Goal: Information Seeking & Learning: Learn about a topic

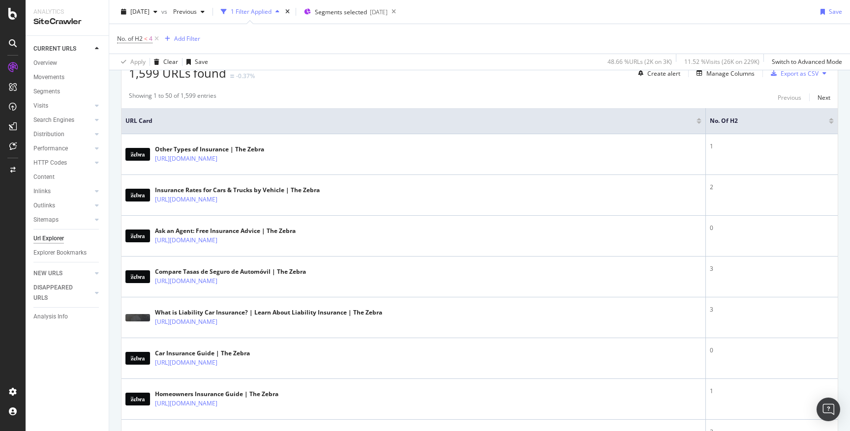
scroll to position [213, 0]
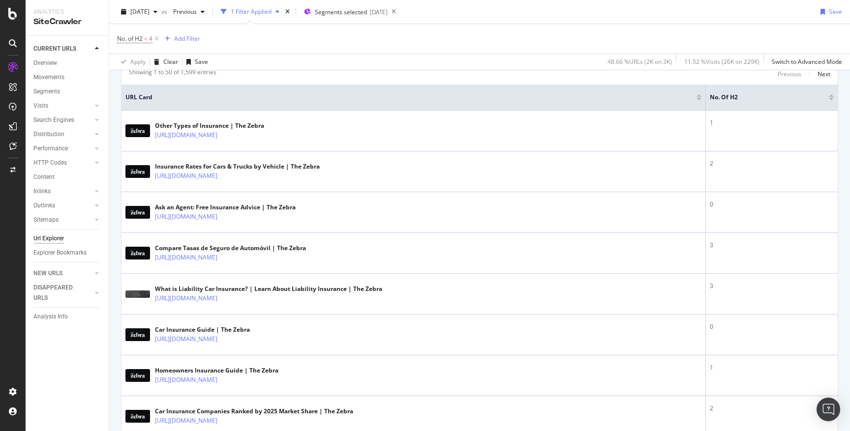
click at [831, 98] on div at bounding box center [831, 99] width 5 height 2
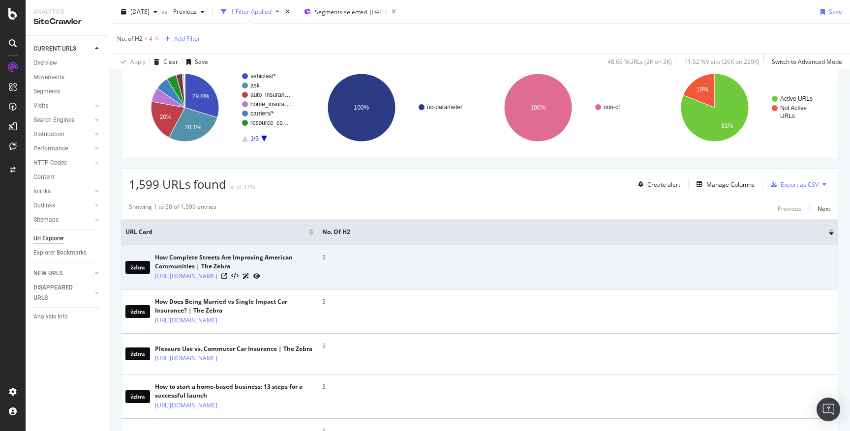
scroll to position [55, 0]
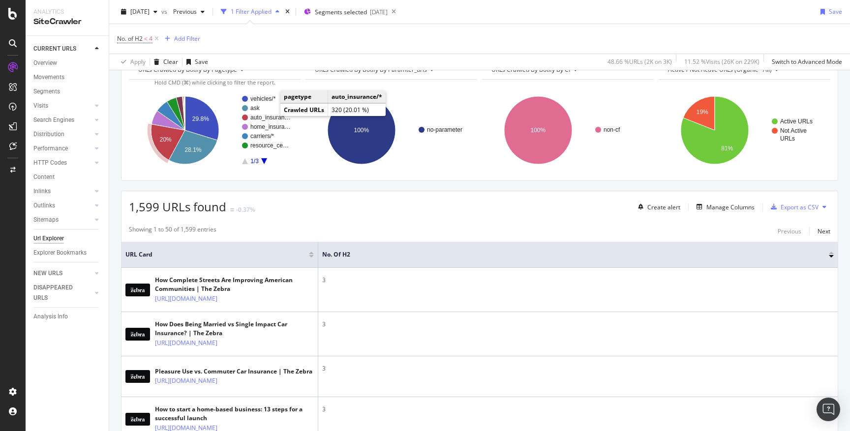
click at [269, 119] on rect "A chart." at bounding box center [270, 118] width 41 height 6
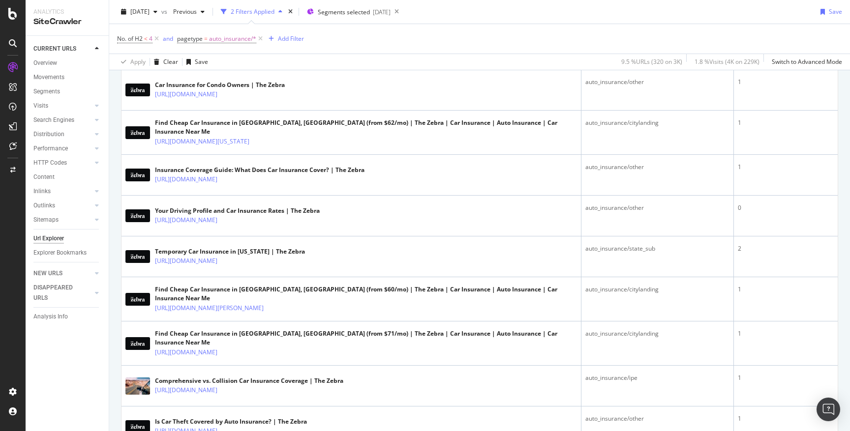
scroll to position [423, 0]
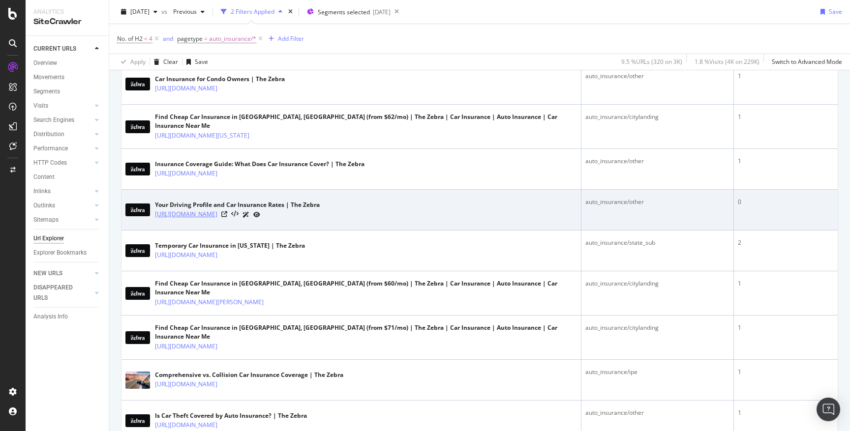
click at [217, 214] on link "https://www.thezebra.com/auto-insurance/driver/" at bounding box center [186, 215] width 62 height 10
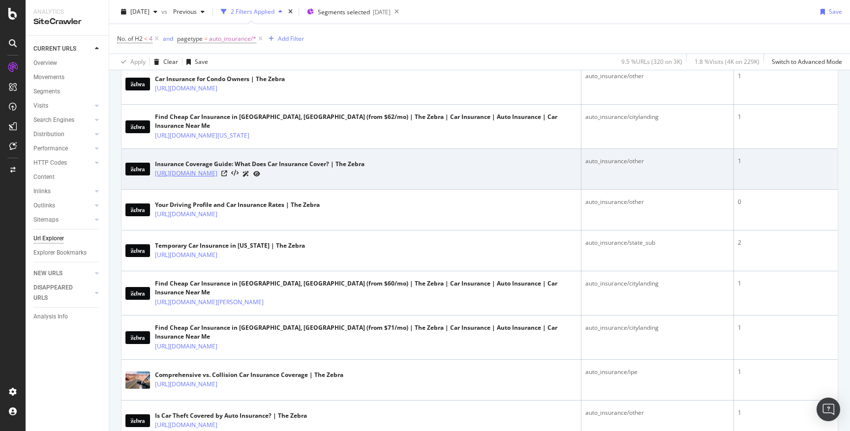
click at [217, 172] on link "https://www.thezebra.com/auto-insurance/coverage/" at bounding box center [186, 174] width 62 height 10
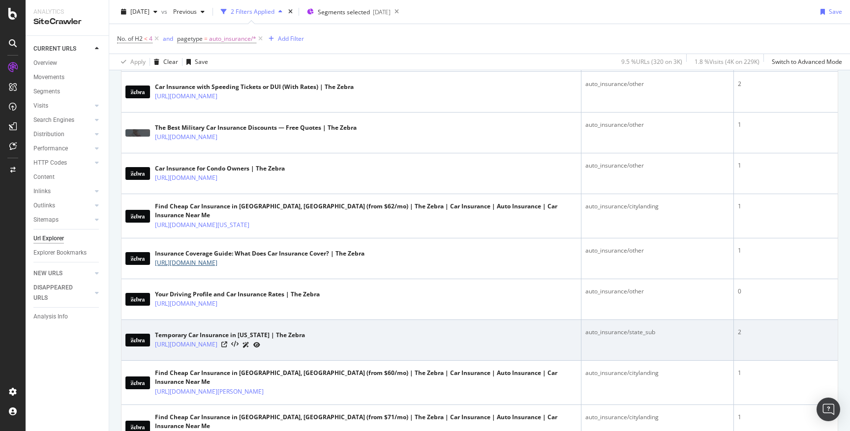
scroll to position [222, 0]
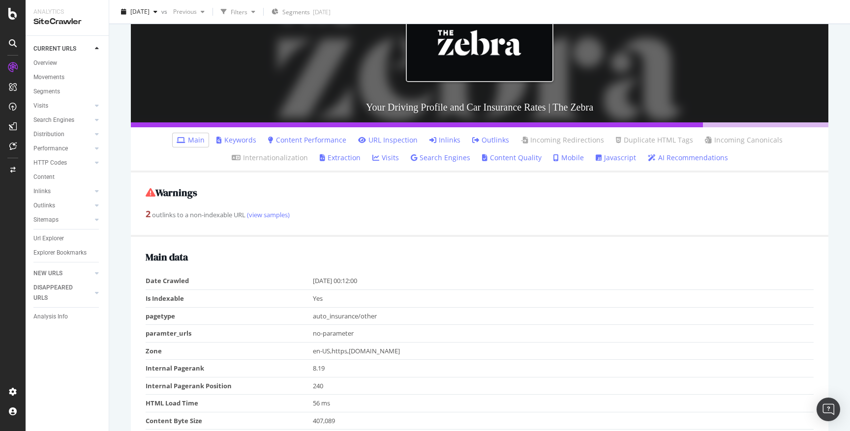
scroll to position [111, 0]
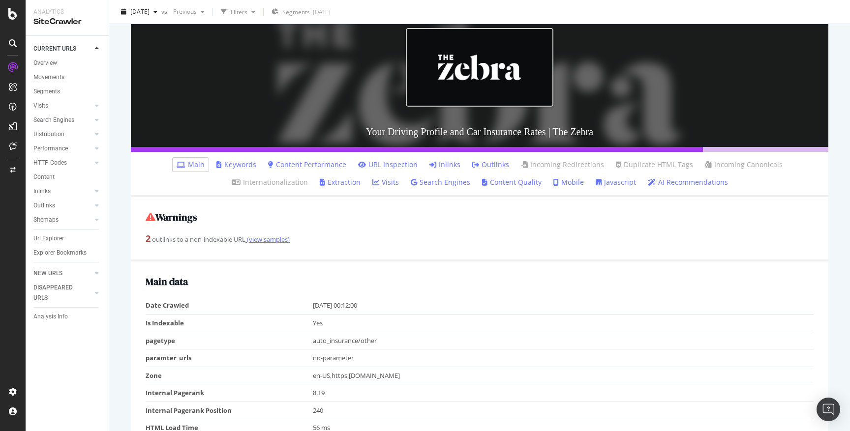
click at [270, 242] on link "(view samples)" at bounding box center [268, 239] width 44 height 9
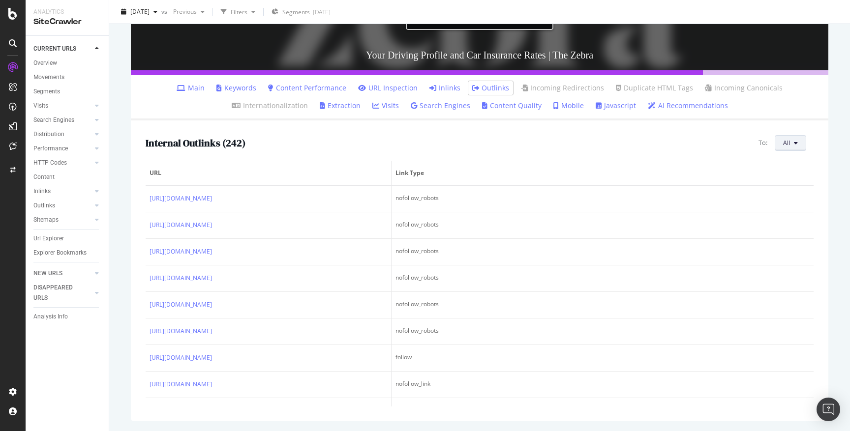
click at [794, 140] on button "All" at bounding box center [790, 143] width 31 height 16
click at [761, 116] on span "Non-Indexable URLs" at bounding box center [739, 116] width 55 height 9
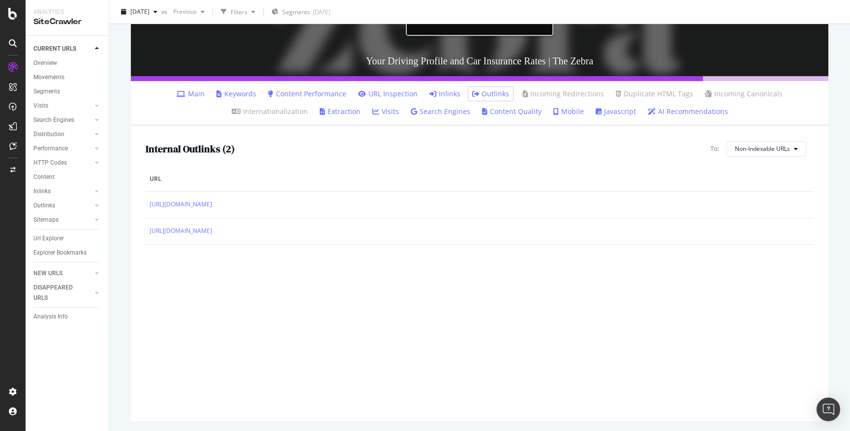
scroll to position [182, 0]
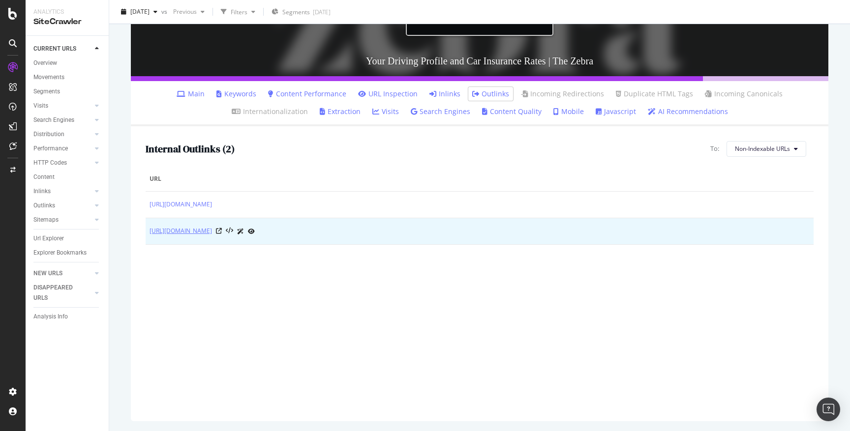
click at [212, 235] on link "https://www.thezebra.com/about/press/" at bounding box center [181, 231] width 62 height 10
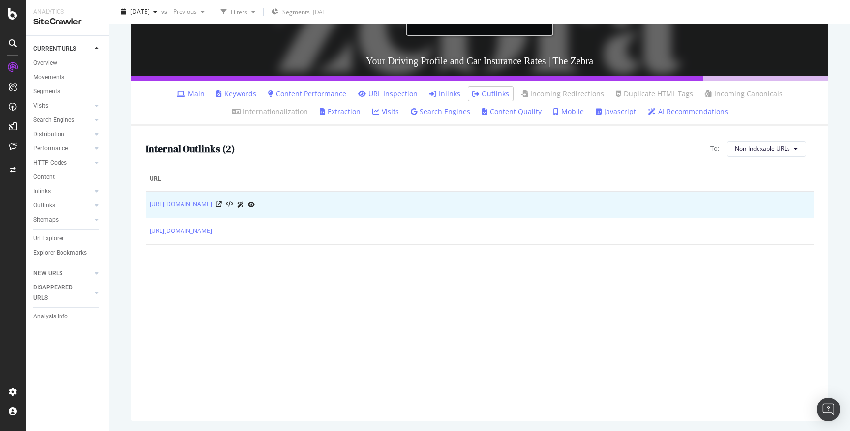
click at [191, 205] on link "https://www.thezebra.com/about/faqs/" at bounding box center [181, 205] width 62 height 10
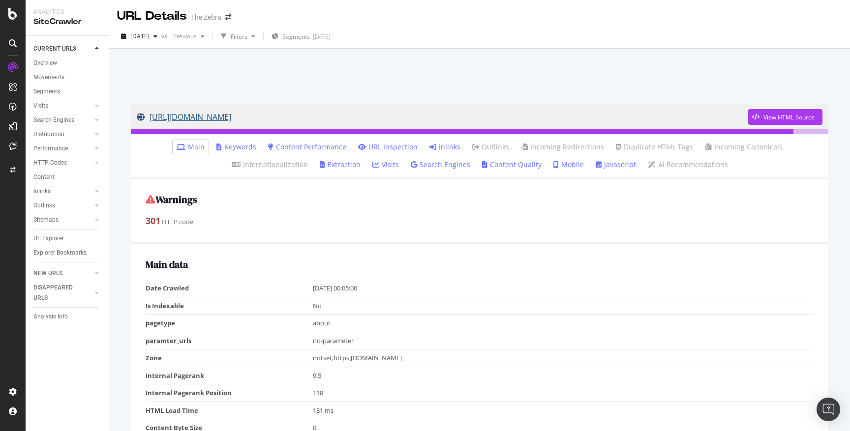
click at [291, 118] on link "[URL][DOMAIN_NAME]" at bounding box center [443, 117] width 612 height 25
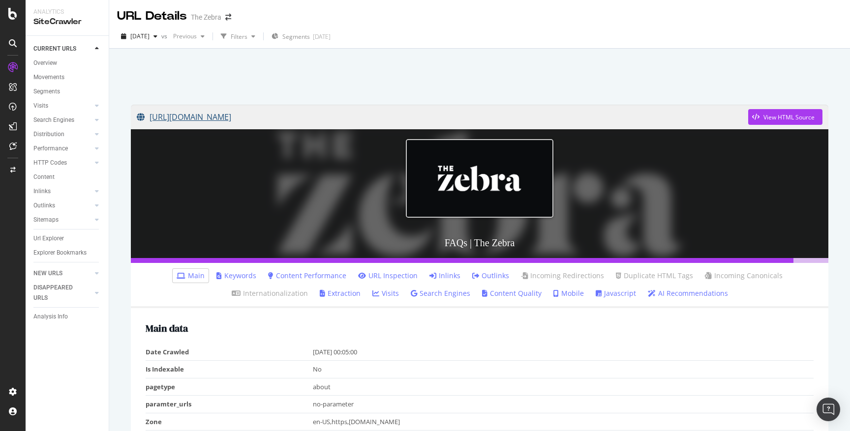
click at [245, 115] on link "https://www.thezebra.com/about/faqs/" at bounding box center [443, 117] width 612 height 25
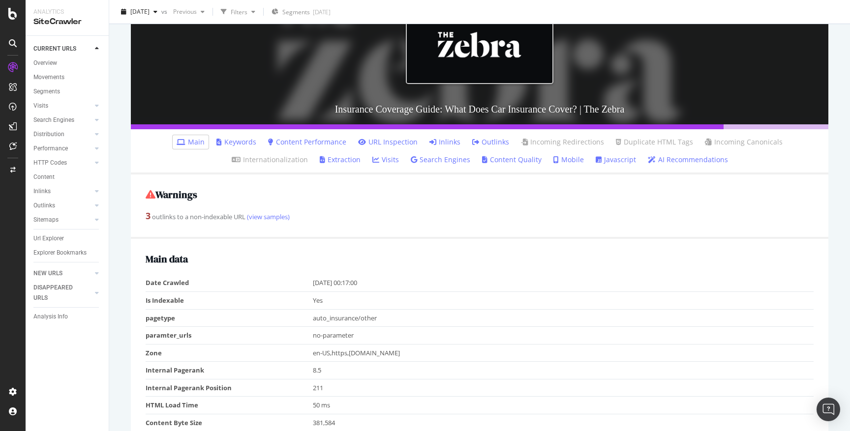
scroll to position [188, 0]
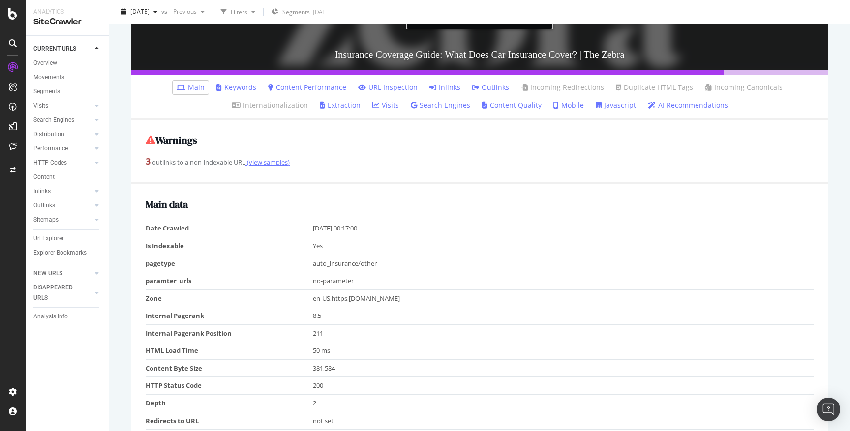
click at [280, 164] on link "(view samples)" at bounding box center [268, 162] width 44 height 9
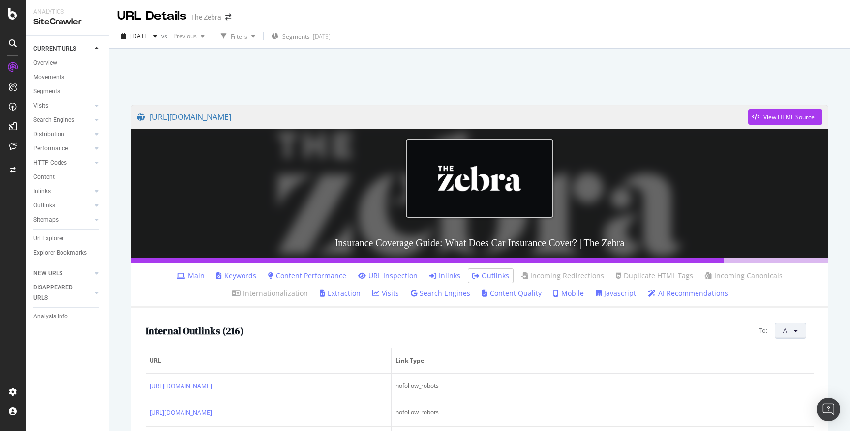
click at [779, 334] on button "All" at bounding box center [790, 331] width 31 height 16
click at [765, 311] on div "Canonical Not Equal" at bounding box center [739, 320] width 71 height 18
click at [765, 309] on div "Non-Indexable URLs" at bounding box center [739, 304] width 71 height 14
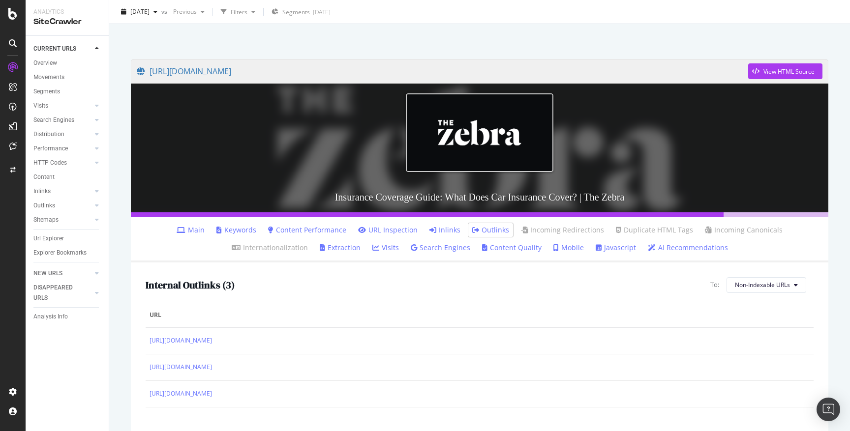
scroll to position [47, 0]
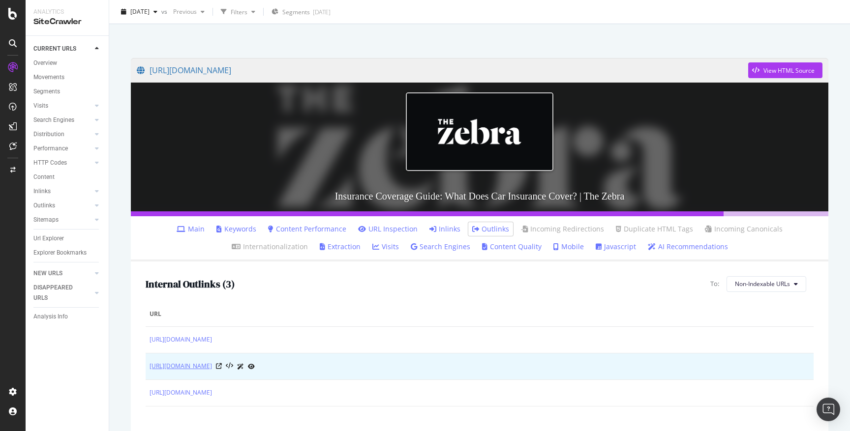
click at [212, 369] on link "[URL][DOMAIN_NAME]" at bounding box center [181, 367] width 62 height 10
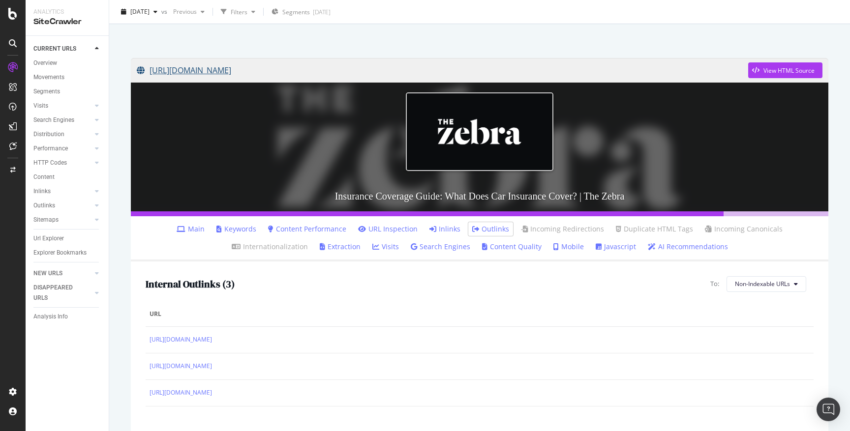
click at [210, 74] on link "https://www.thezebra.com/auto-insurance/coverage/" at bounding box center [443, 70] width 612 height 25
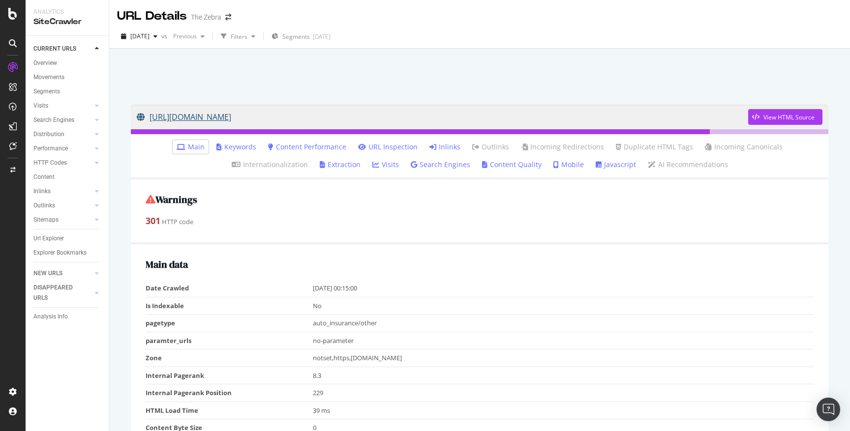
click at [220, 119] on link "[URL][DOMAIN_NAME]" at bounding box center [443, 117] width 612 height 25
